Goal: Transaction & Acquisition: Purchase product/service

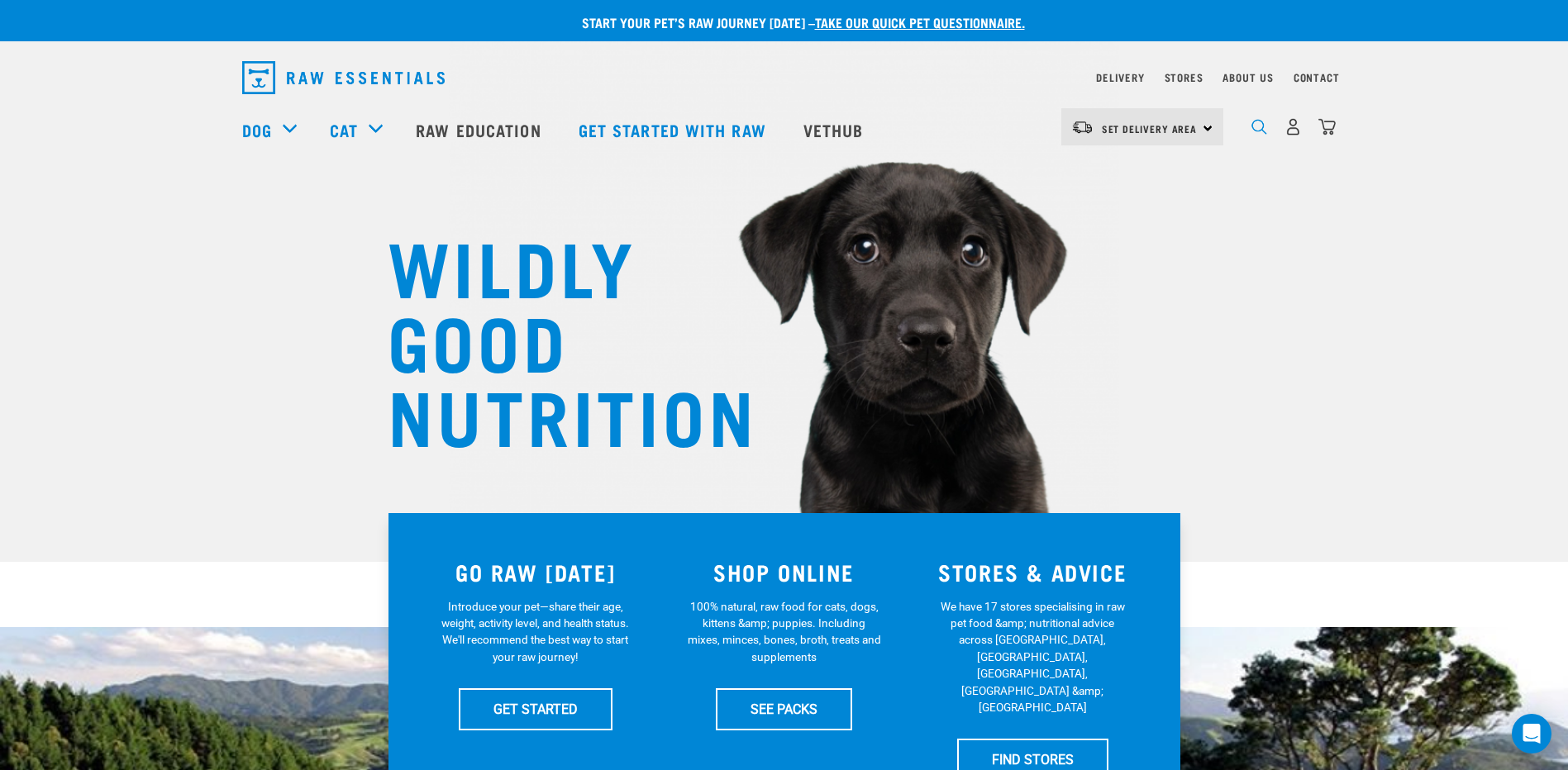
click at [1258, 130] on img "dropdown navigation" at bounding box center [1258, 126] width 15 height 15
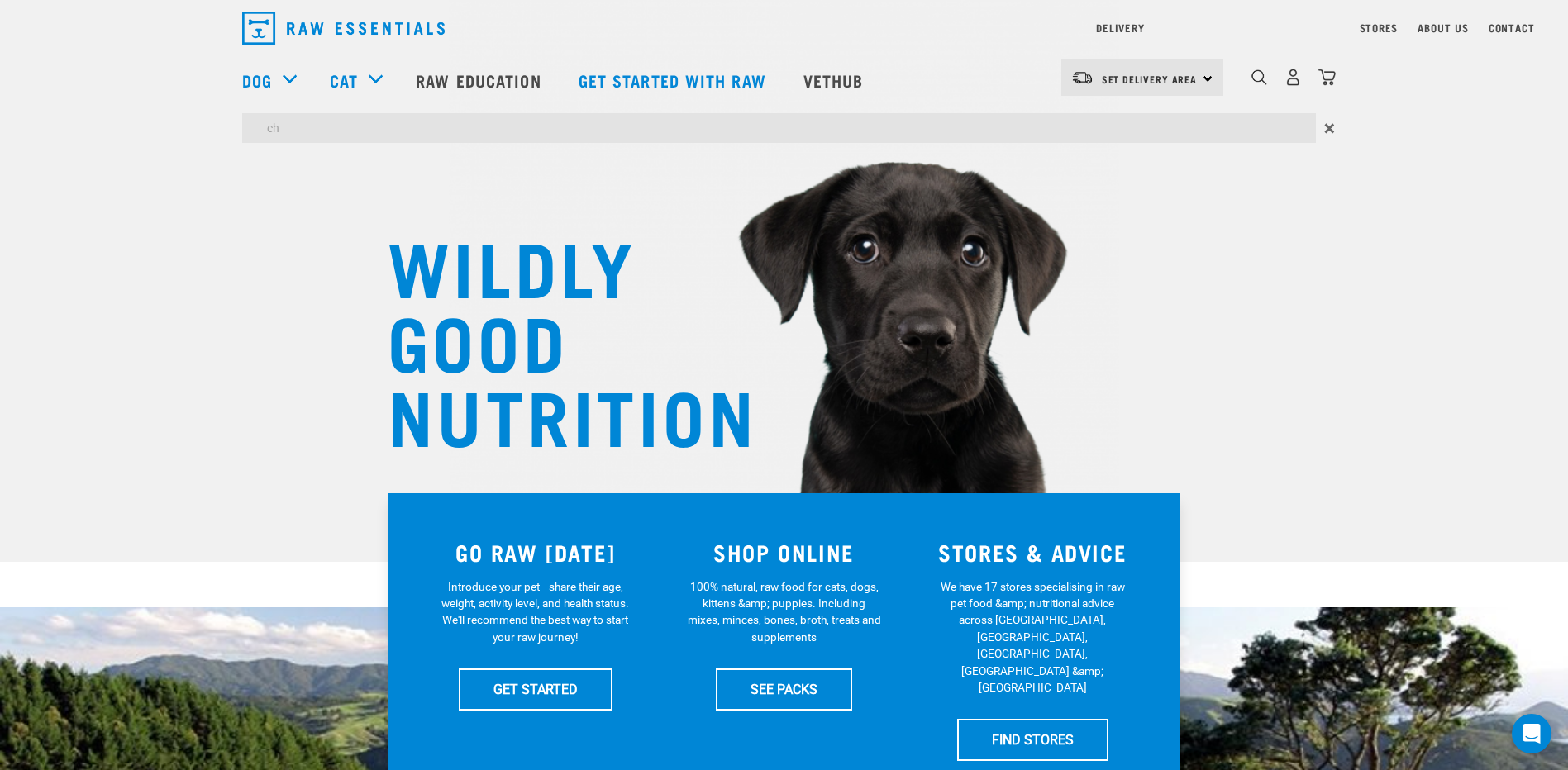
type input "c"
type input "broth"
click at [637, 121] on input "broth" at bounding box center [779, 128] width 1073 height 30
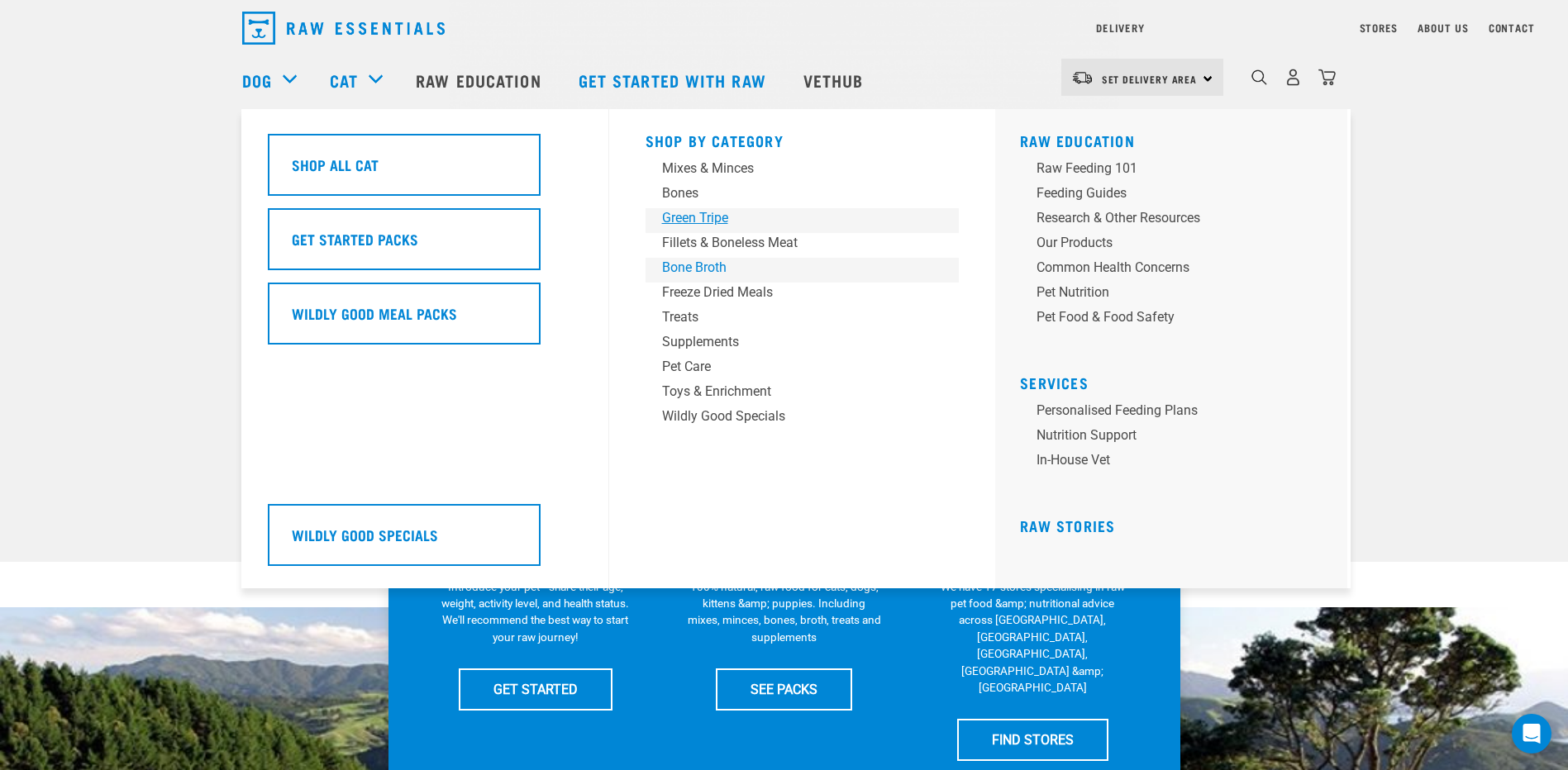
click at [678, 271] on div "Shop By Category Mixes & Minces Bones Green Tripe Treats" at bounding box center [802, 348] width 334 height 479
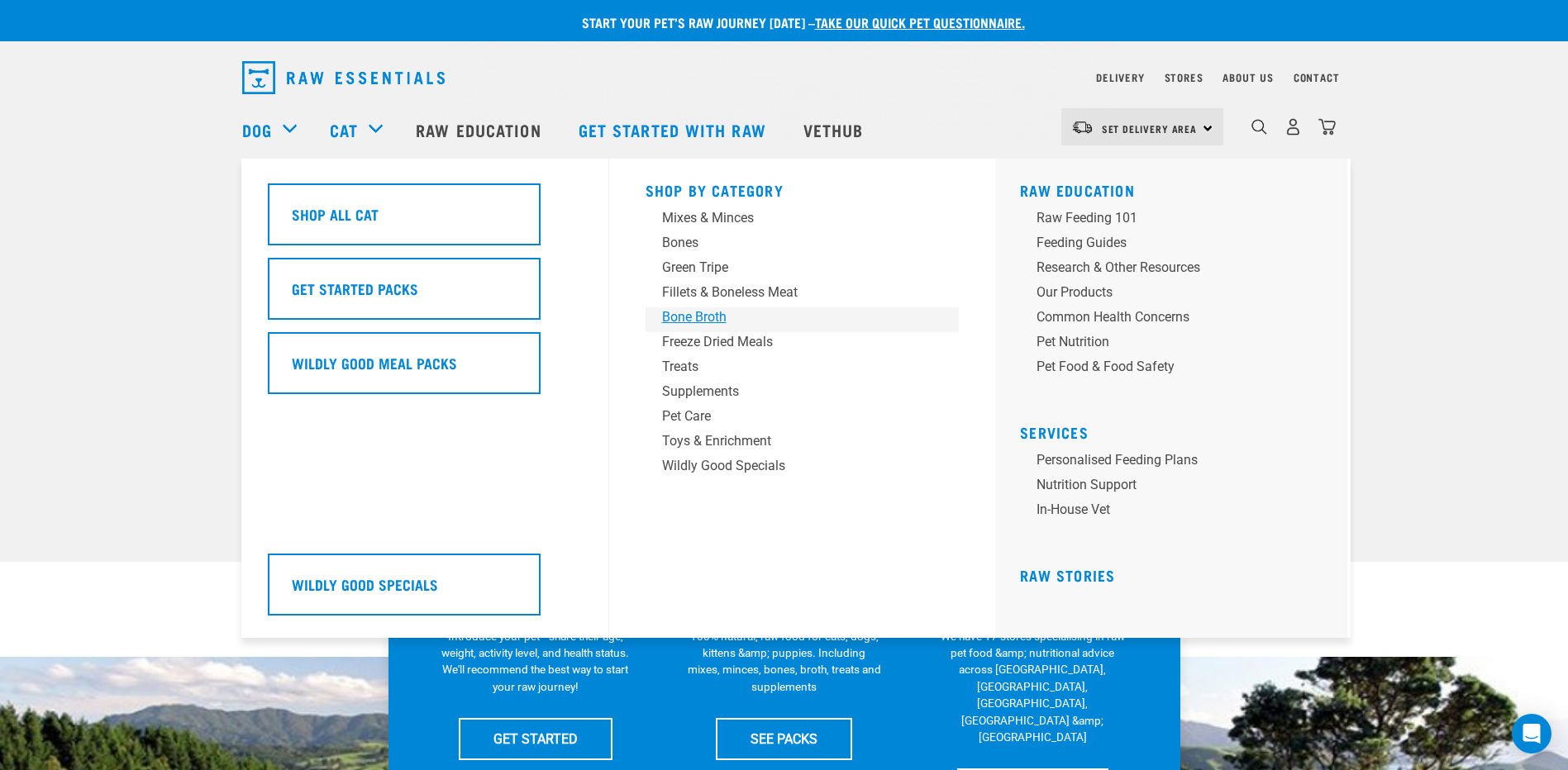
click at [705, 317] on div "Bone Broth" at bounding box center [790, 317] width 257 height 20
click at [702, 317] on div "Bone Broth" at bounding box center [790, 317] width 257 height 20
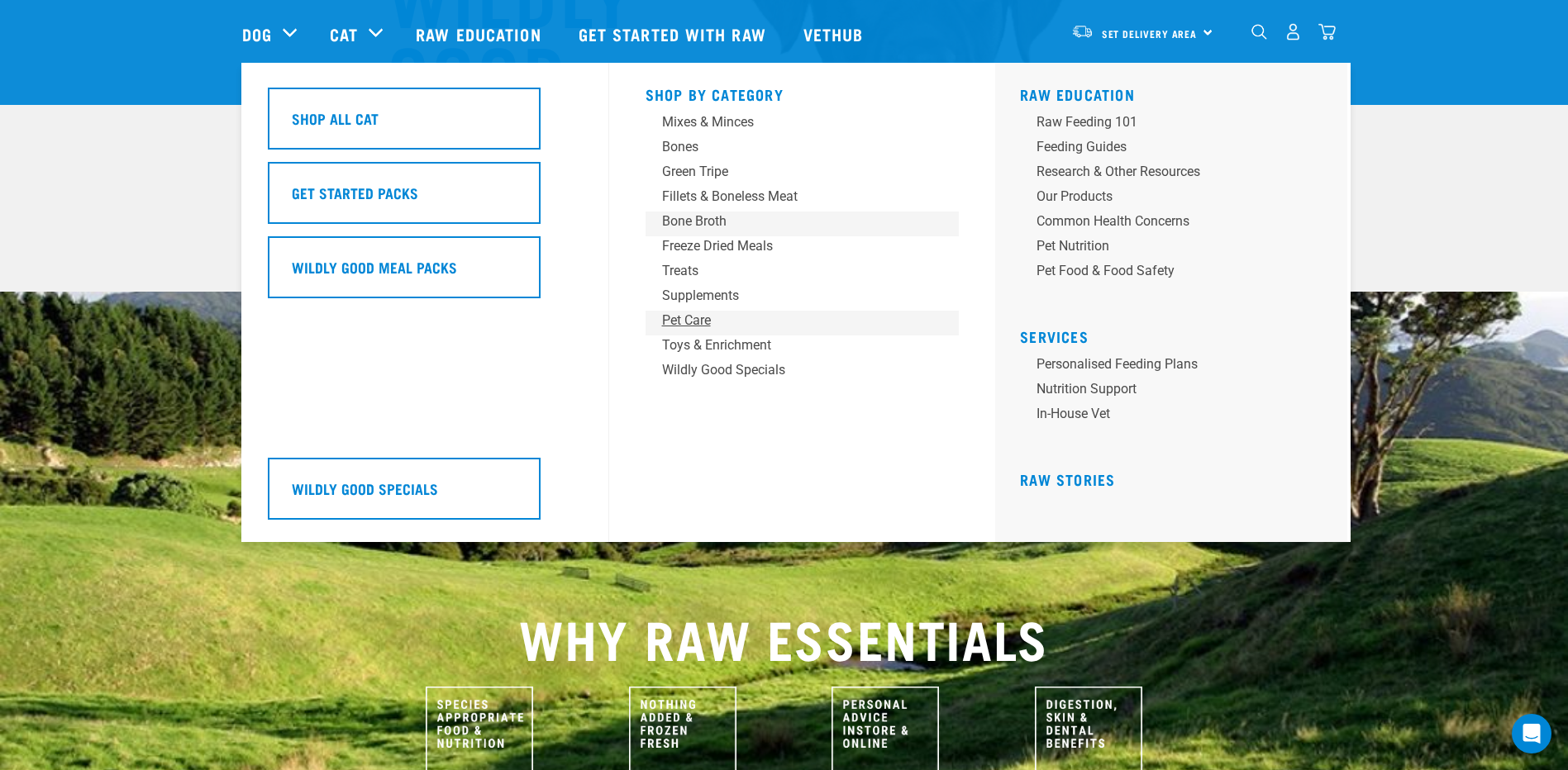
scroll to position [413, 0]
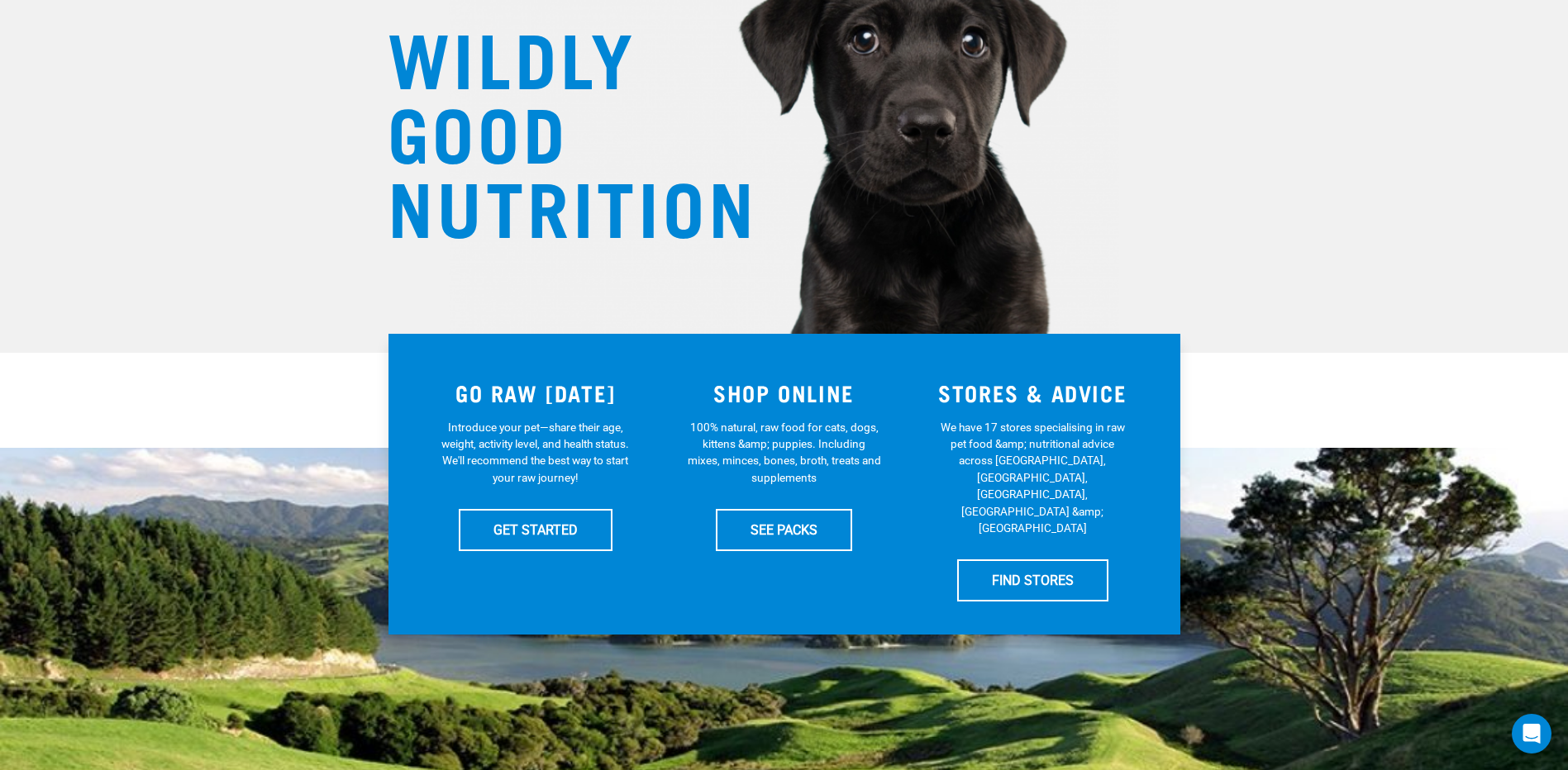
scroll to position [0, 0]
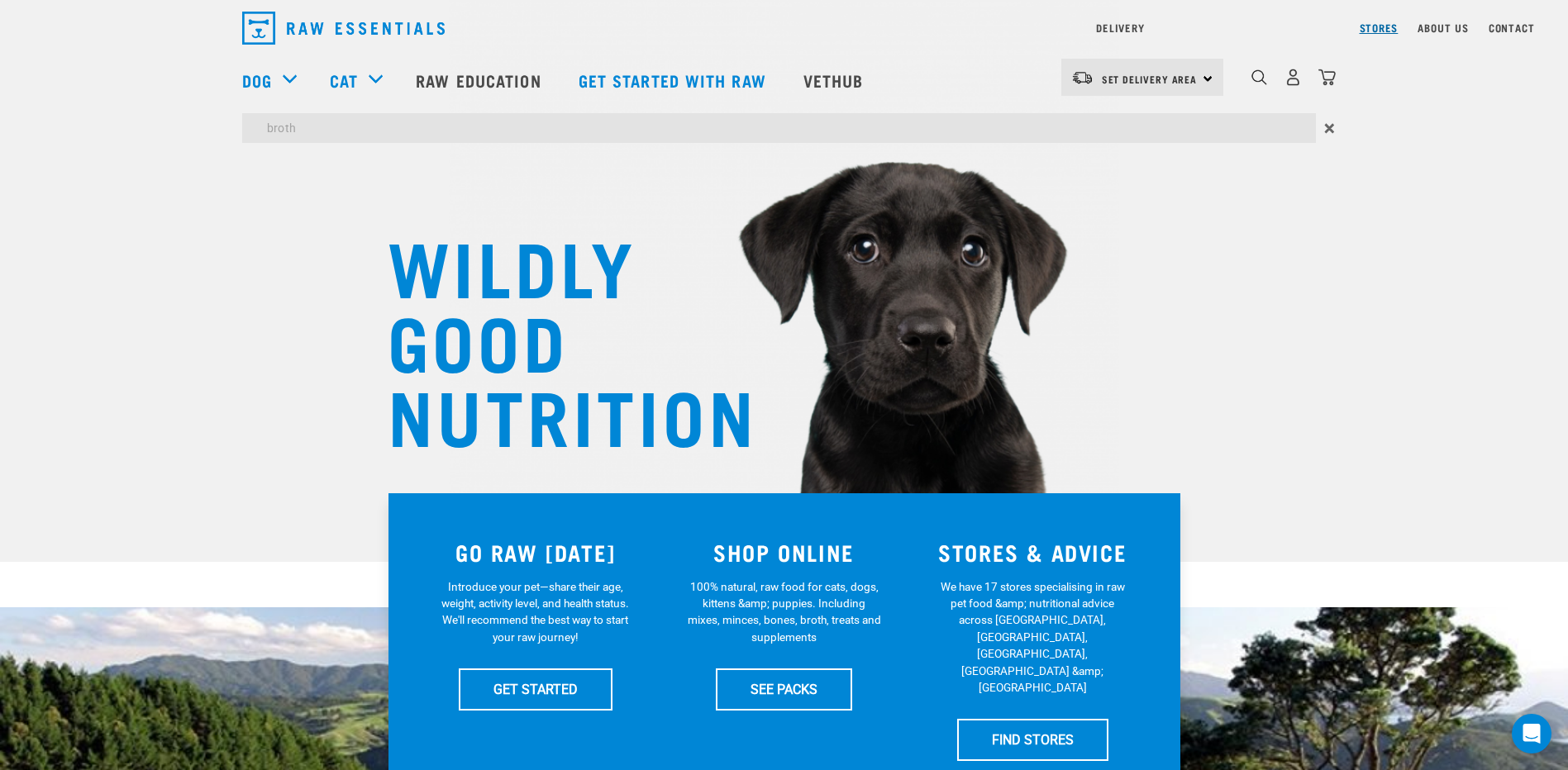
click at [1196, 72] on div "Delivery Stores About Us Contact Set Delivery Area" at bounding box center [784, 75] width 1568 height 151
click at [448, 126] on input "broth" at bounding box center [779, 128] width 1073 height 30
drag, startPoint x: 426, startPoint y: 126, endPoint x: 228, endPoint y: 105, distance: 199.1
click at [228, 105] on div "Delivery Stores About Us Contact Set Delivery Area" at bounding box center [784, 75] width 1568 height 151
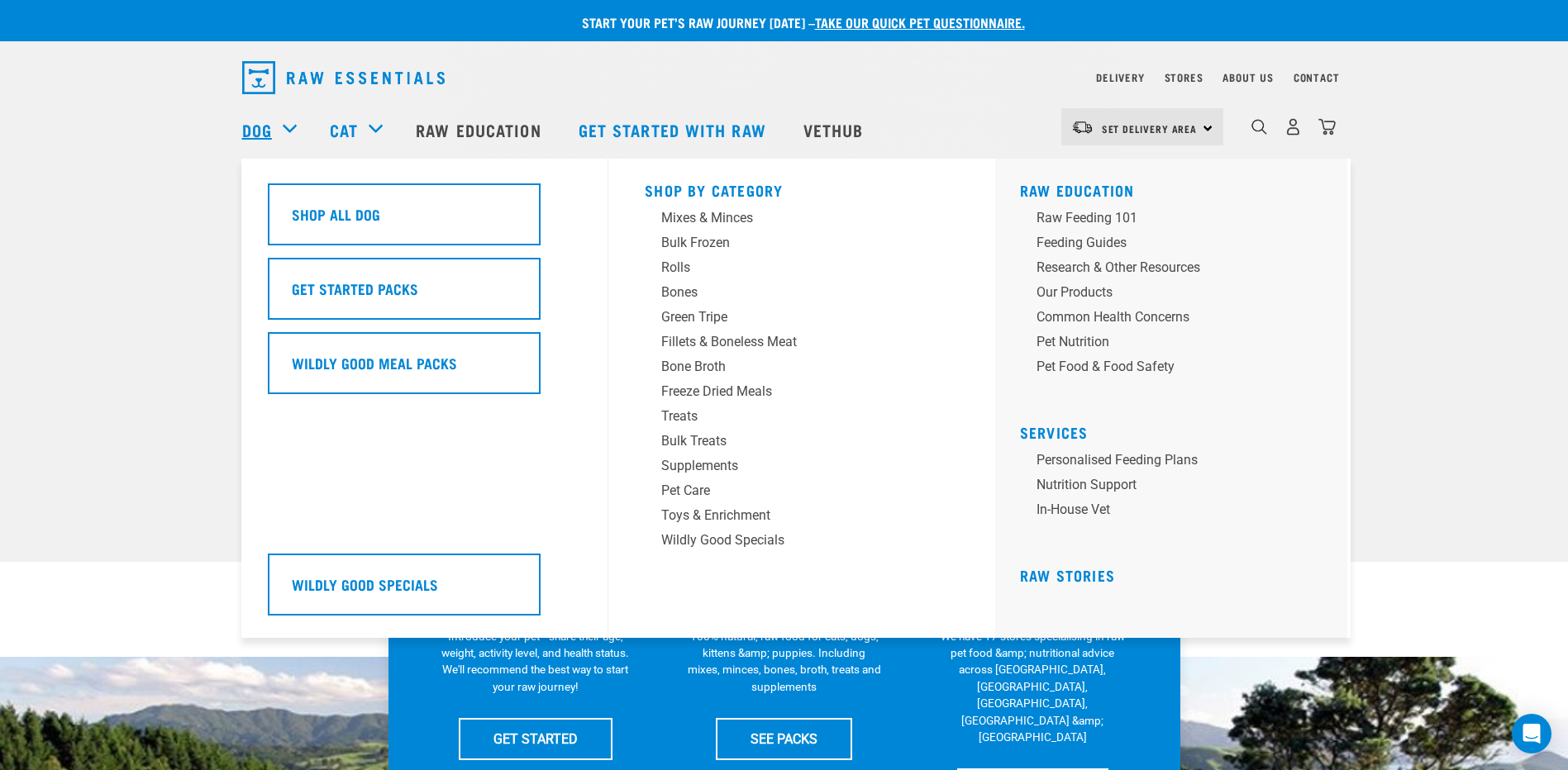
click at [253, 117] on div "Dog Shop All Dog Get Started Packs Wildly Good Meal Packs Shop By Category" at bounding box center [277, 130] width 71 height 66
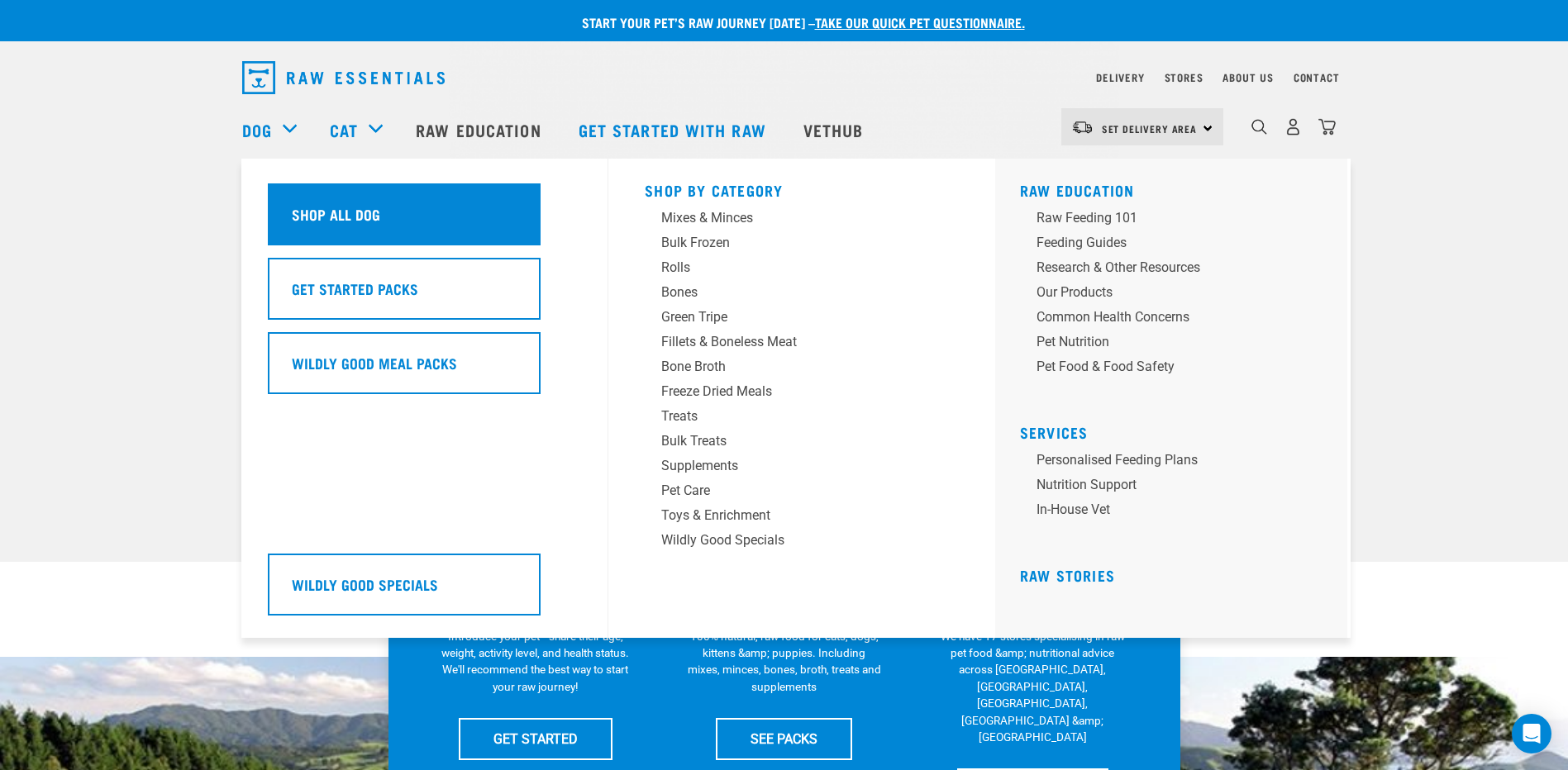
click at [330, 204] on h5 "Shop All Dog" at bounding box center [336, 214] width 89 height 22
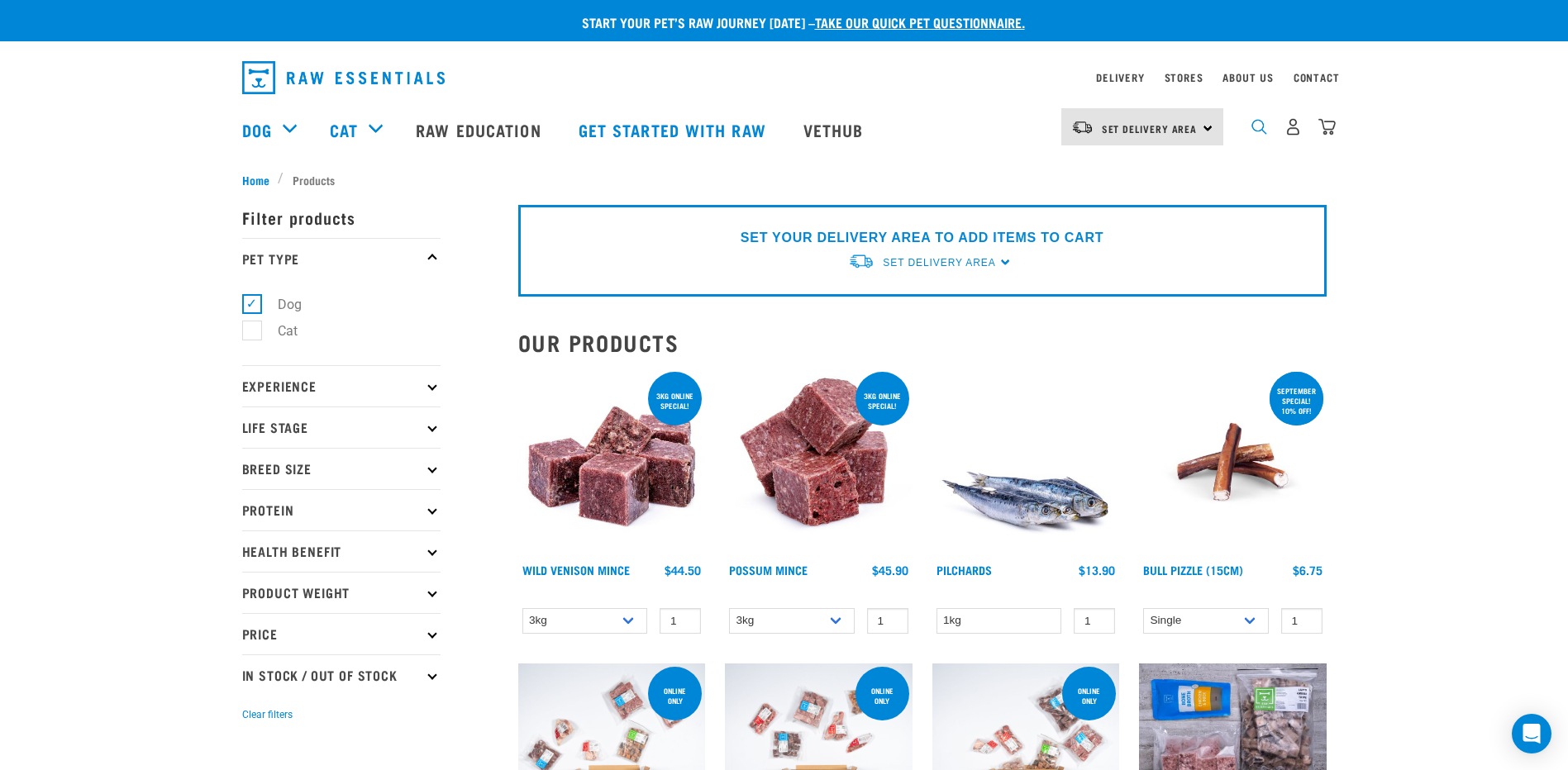
click at [1256, 130] on img "dropdown navigation" at bounding box center [1258, 126] width 15 height 15
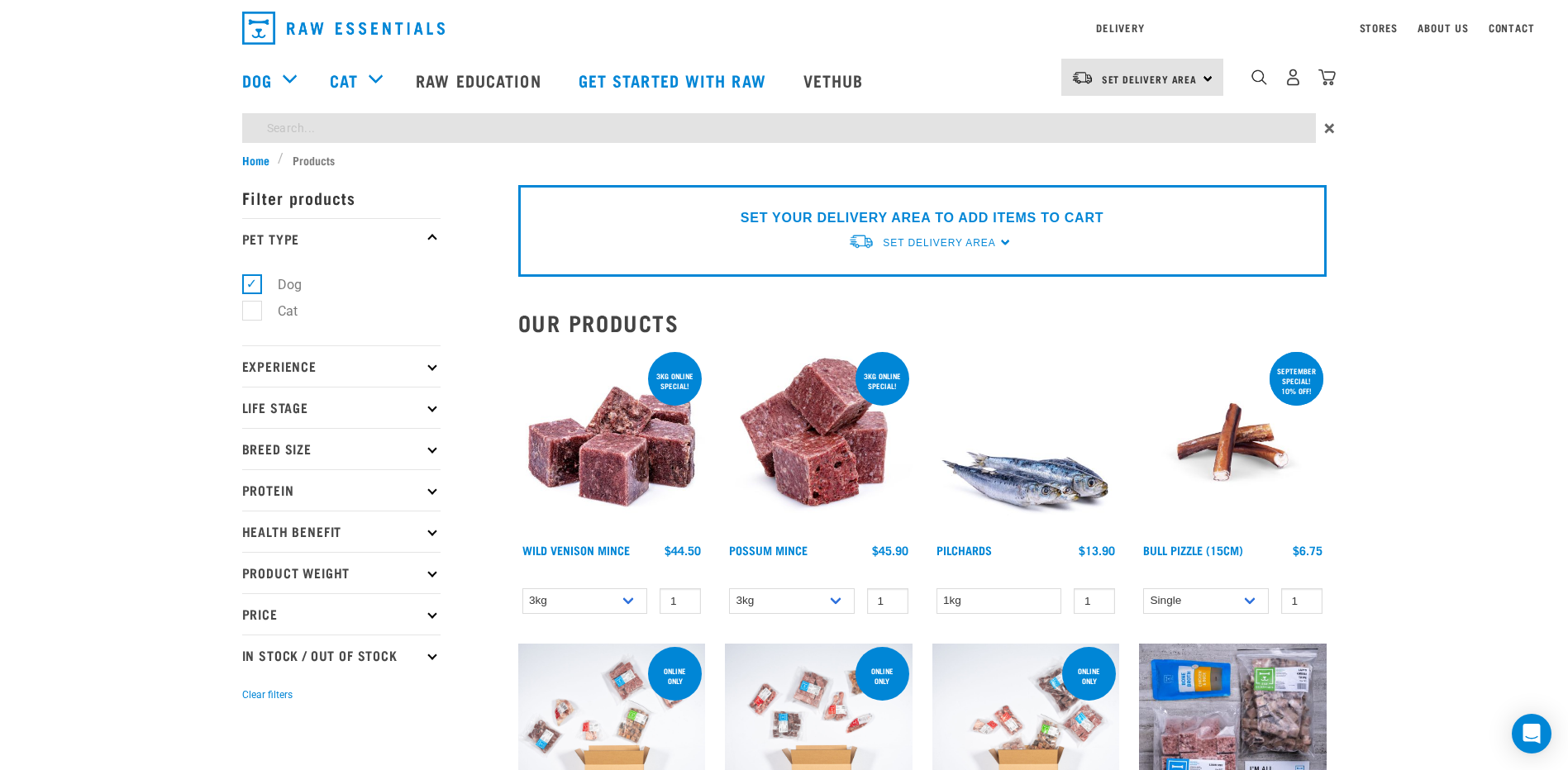
type input "broth"
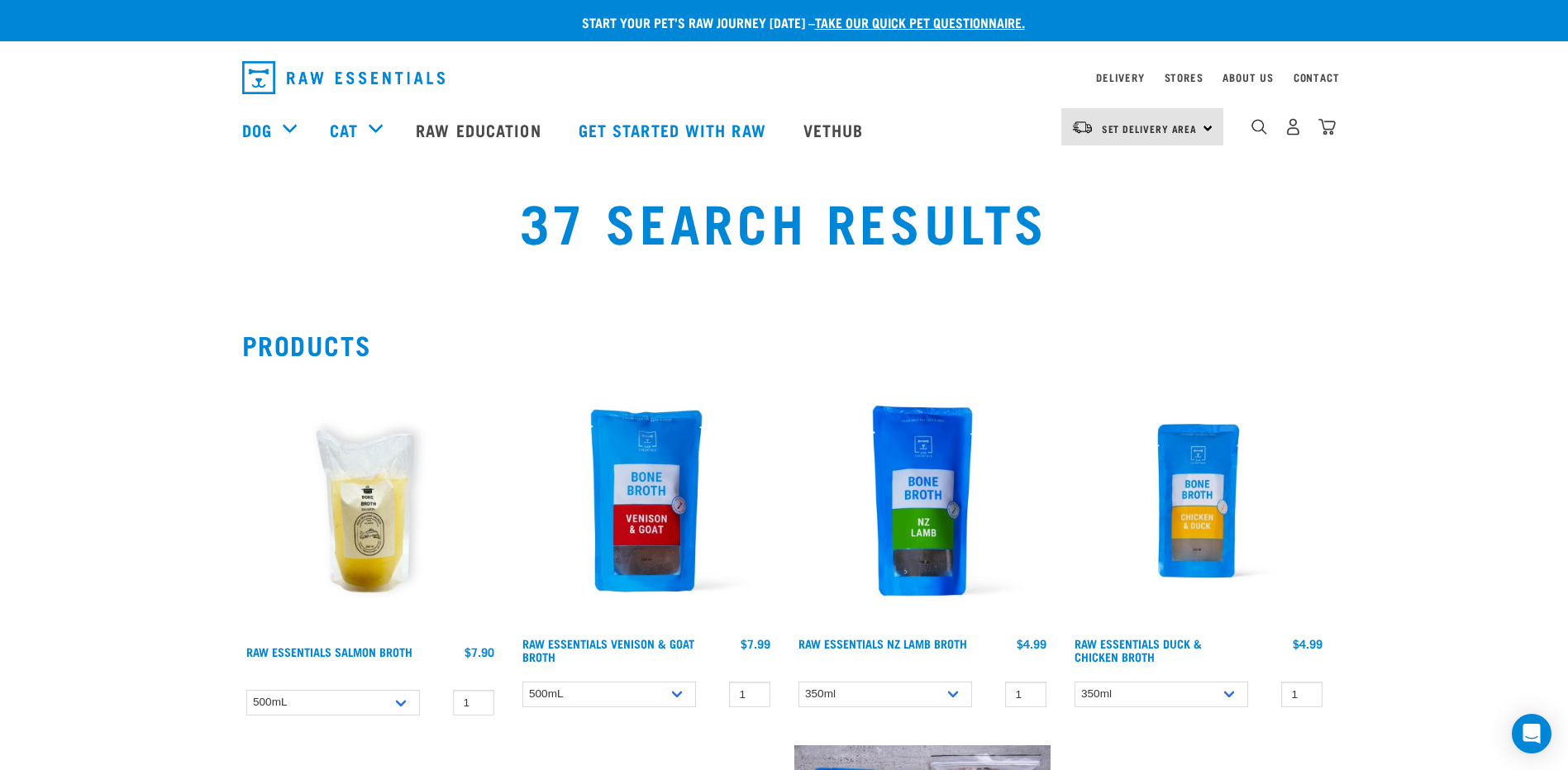
scroll to position [82, 0]
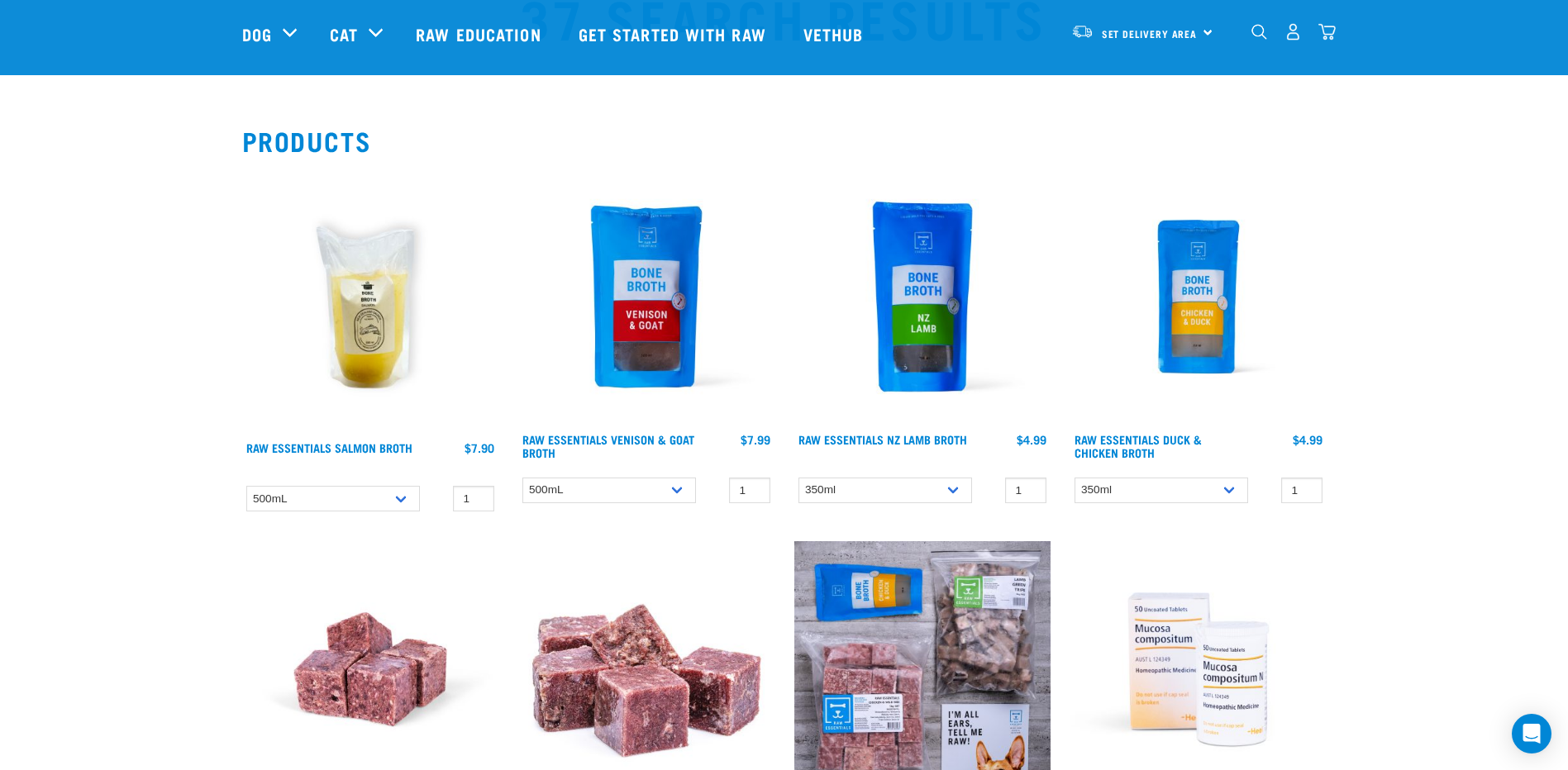
click at [1215, 276] on img at bounding box center [1198, 296] width 256 height 256
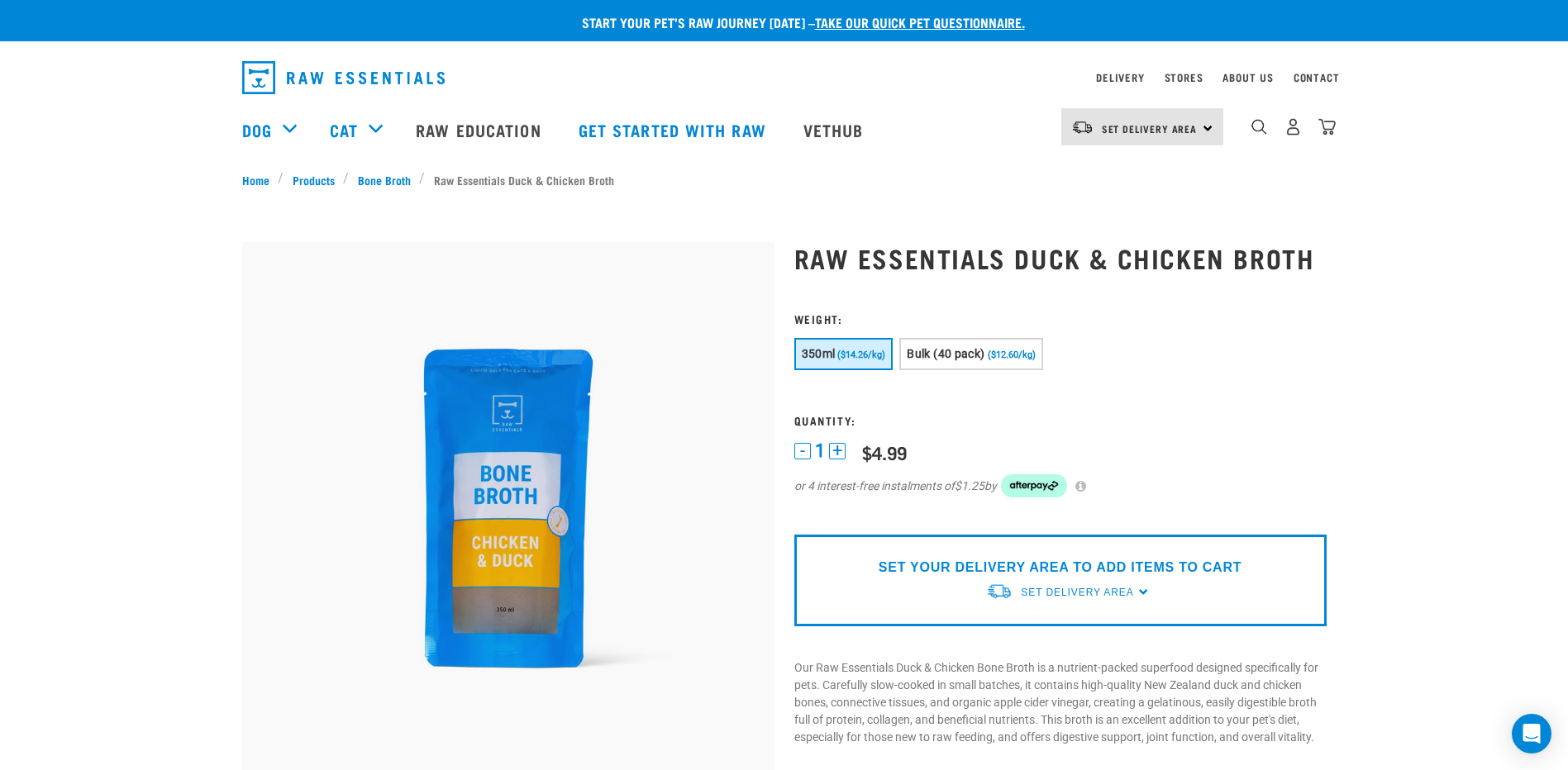
click at [998, 154] on div "Dog Shop All Dog Get Started Packs Wildly Good Meal Packs Shop By Category" at bounding box center [789, 130] width 1094 height 66
